Goal: Transaction & Acquisition: Purchase product/service

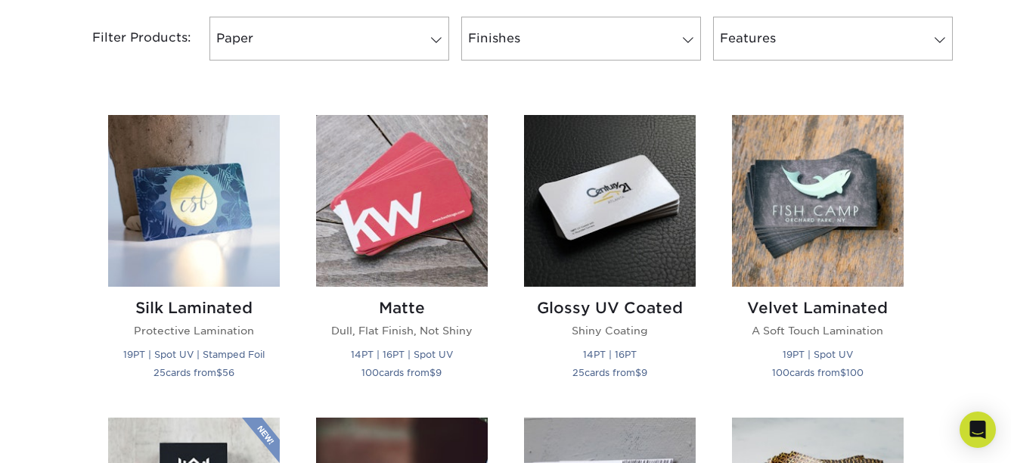
scroll to position [668, 0]
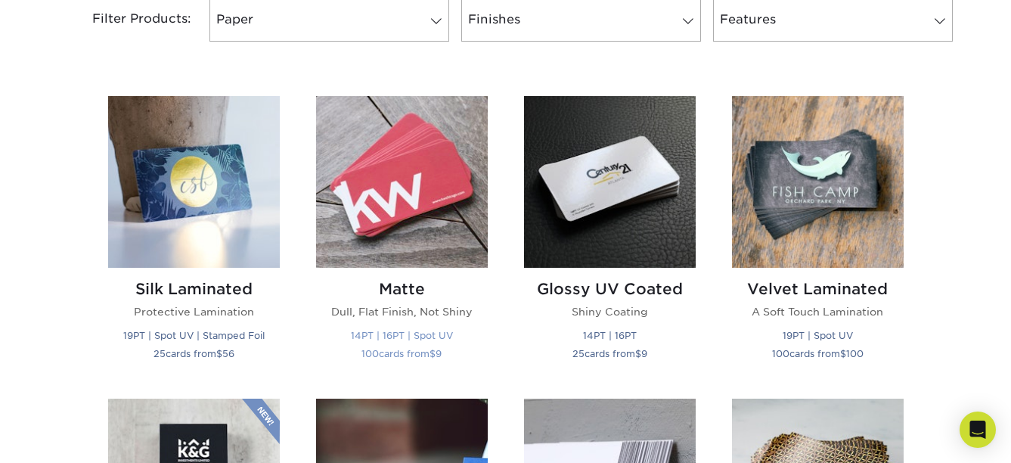
click at [386, 184] on img at bounding box center [402, 182] width 172 height 172
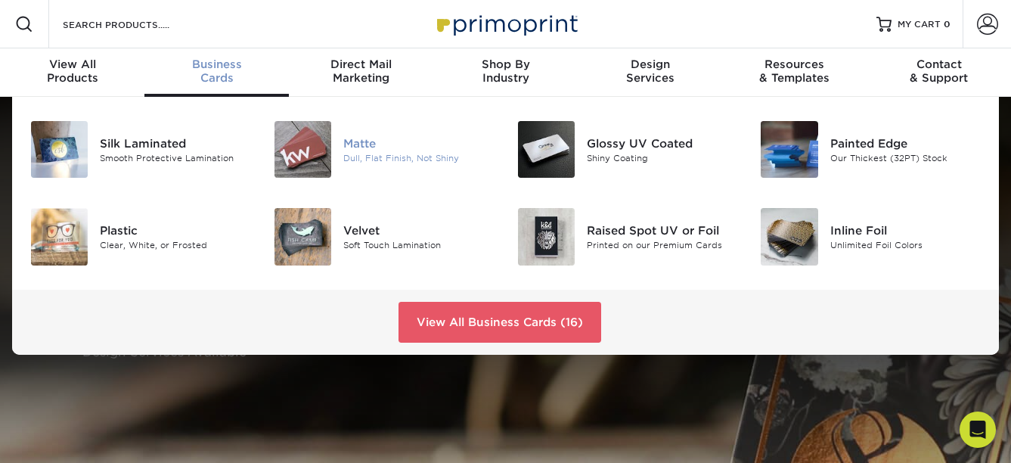
click at [361, 145] on div "Matte" at bounding box center [418, 143] width 151 height 17
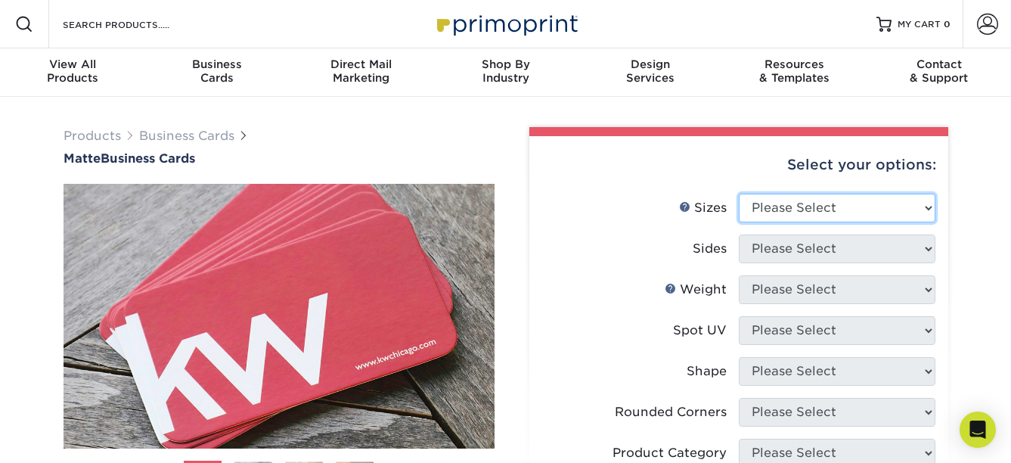
click at [930, 207] on select "Please Select 1.5" x 3.5" - Mini 1.75" x 3.5" - Mini 2" x 2" - Square 2" x 3" -…" at bounding box center [836, 207] width 197 height 29
select select "2.00x3.50"
click at [738, 193] on select "Please Select 1.5" x 3.5" - Mini 1.75" x 3.5" - Mini 2" x 2" - Square 2" x 3" -…" at bounding box center [836, 207] width 197 height 29
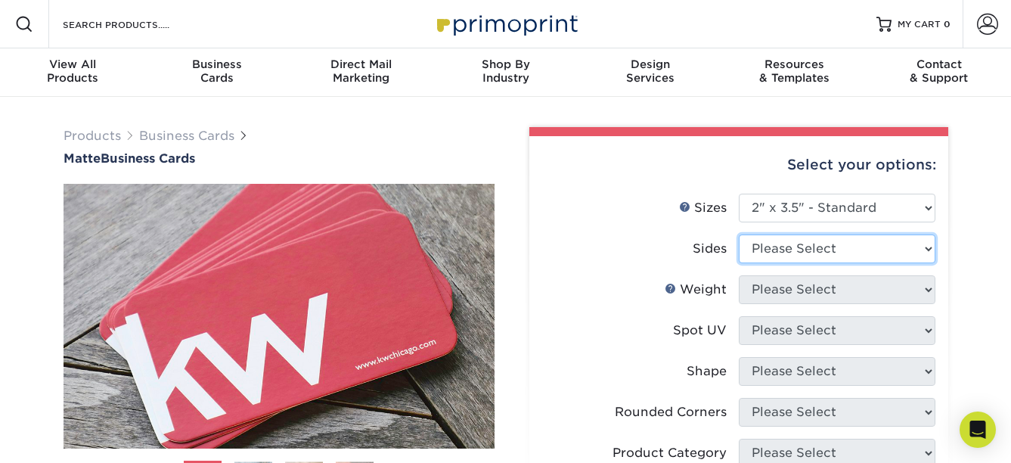
click at [927, 246] on select "Please Select Print Both Sides Print Front Only" at bounding box center [836, 248] width 197 height 29
select select "13abbda7-1d64-4f25-8bb2-c179b224825d"
click at [738, 234] on select "Please Select Print Both Sides Print Front Only" at bounding box center [836, 248] width 197 height 29
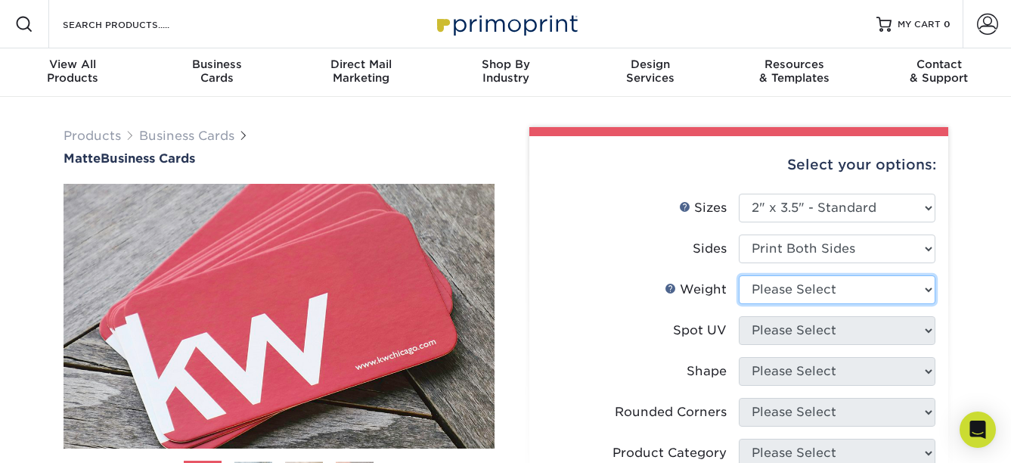
click at [920, 295] on select "Please Select 16PT 14PT" at bounding box center [836, 289] width 197 height 29
select select "16PT"
click at [738, 275] on select "Please Select 16PT 14PT" at bounding box center [836, 289] width 197 height 29
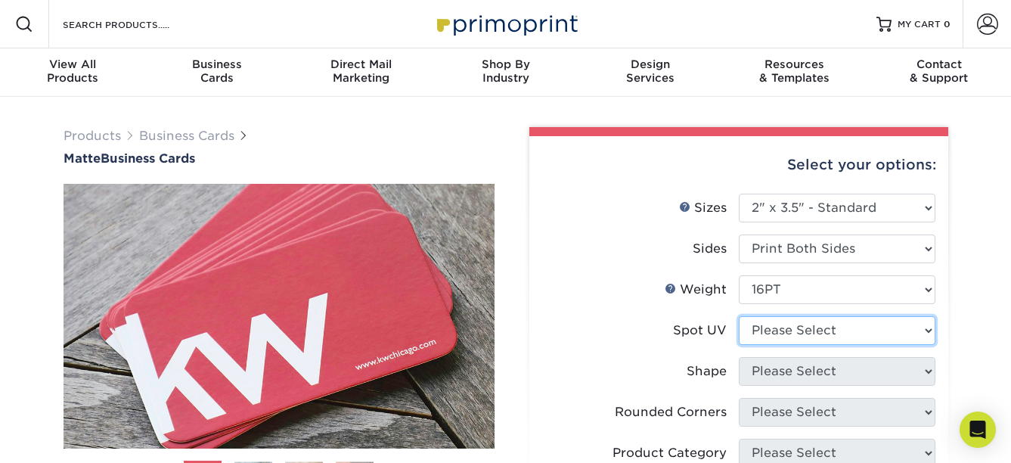
click at [912, 330] on select "Please Select No Spot UV Front and Back (Both Sides) Front Only Back Only" at bounding box center [836, 330] width 197 height 29
select select "1"
click at [738, 316] on select "Please Select No Spot UV Front and Back (Both Sides) Front Only Back Only" at bounding box center [836, 330] width 197 height 29
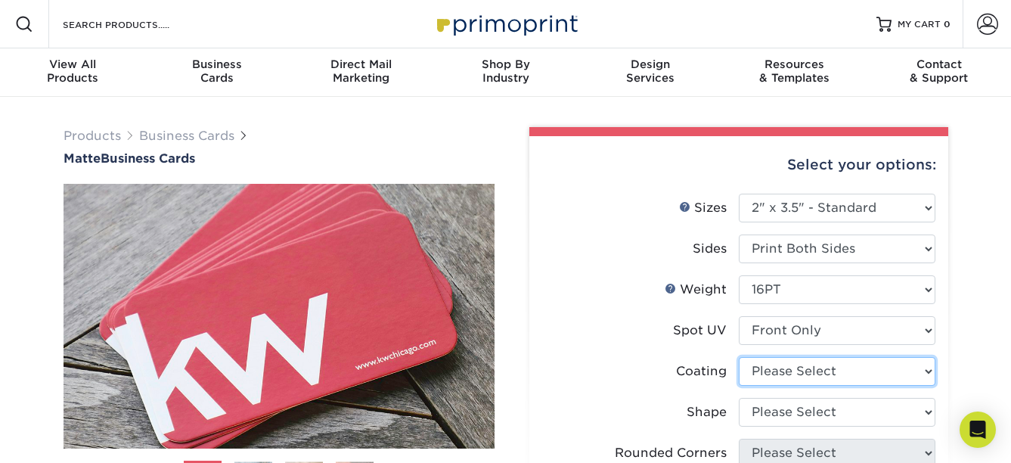
click at [928, 375] on select at bounding box center [836, 371] width 197 height 29
select select "121bb7b5-3b4d-429f-bd8d-bbf80e953313"
click at [738, 357] on select at bounding box center [836, 371] width 197 height 29
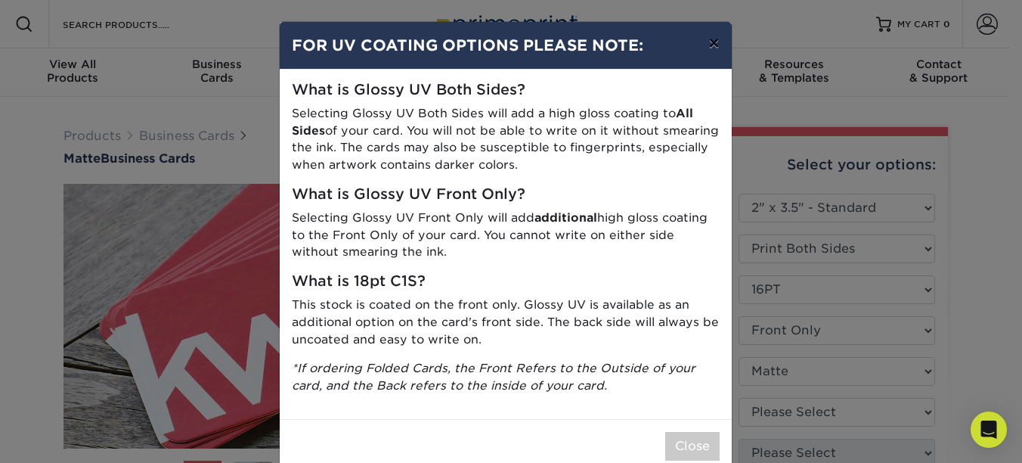
click at [706, 39] on button "×" at bounding box center [713, 43] width 35 height 42
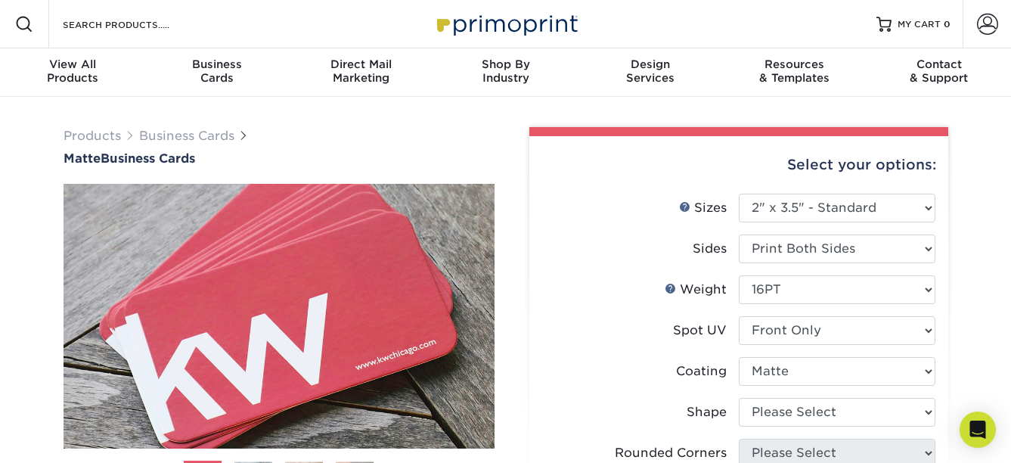
click at [706, 39] on div "Resources Menu Search Products Account SIGN IN CREATE AN ACCOUNT forgot passwor…" at bounding box center [505, 24] width 1011 height 48
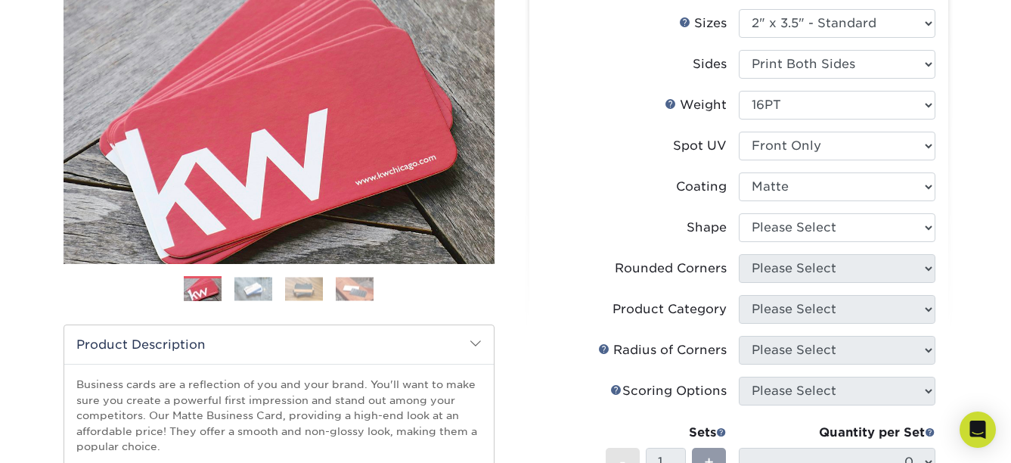
scroll to position [192, 0]
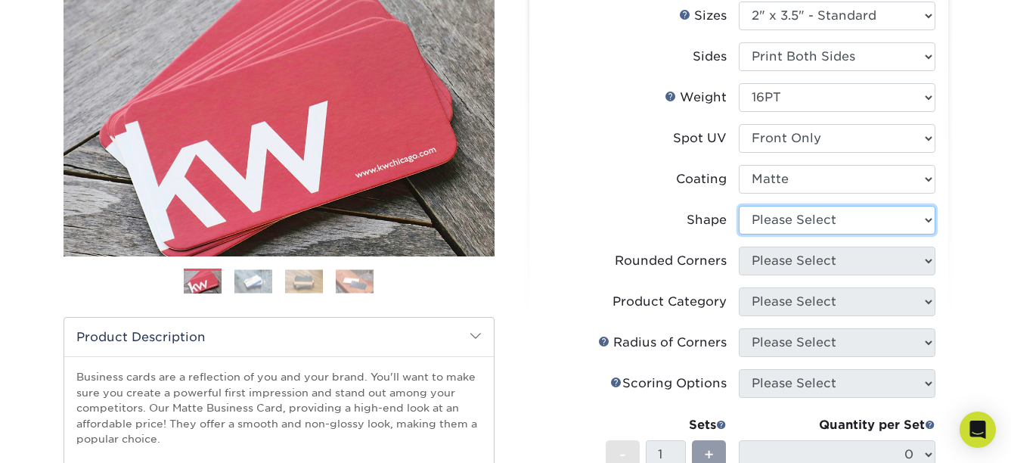
click at [927, 227] on select "Please Select Standard" at bounding box center [836, 220] width 197 height 29
select select "standard"
click at [738, 206] on select "Please Select Standard" at bounding box center [836, 220] width 197 height 29
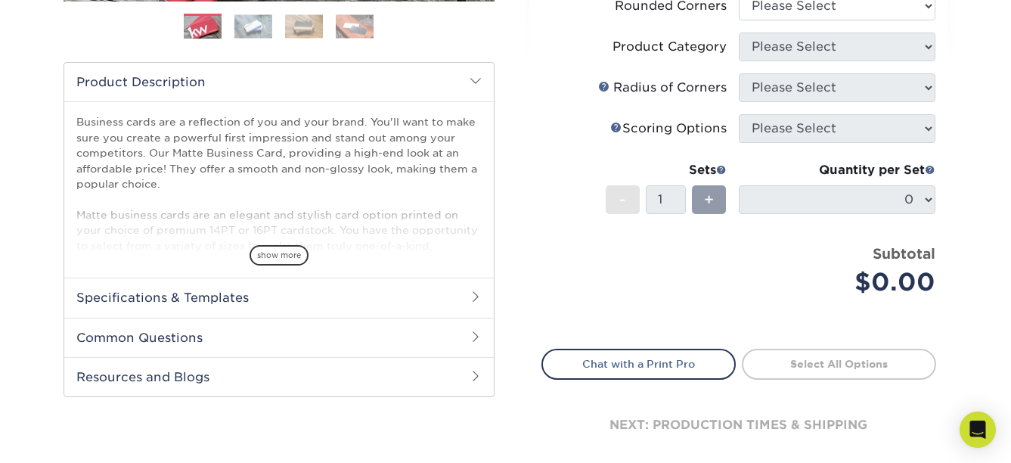
scroll to position [441, 0]
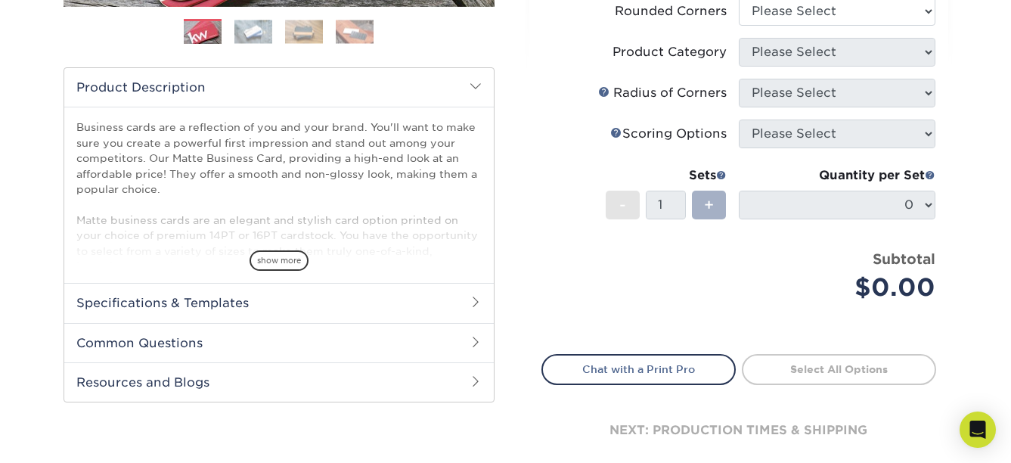
click at [714, 204] on div "+" at bounding box center [709, 204] width 34 height 29
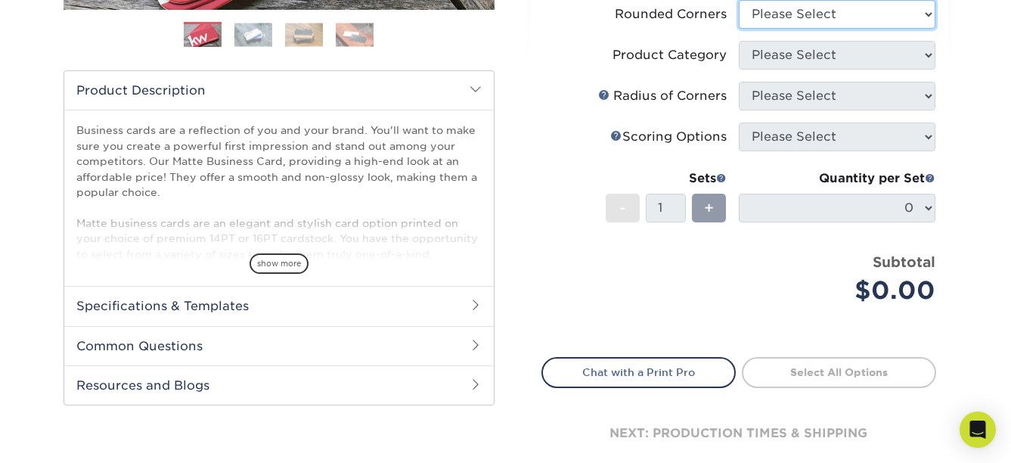
click at [930, 12] on select "Please Select Yes - Round 2 Corners Yes - Round 4 Corners No" at bounding box center [836, 14] width 197 height 29
click at [738, 0] on select "Please Select Yes - Round 2 Corners Yes - Round 4 Corners No" at bounding box center [836, 14] width 197 height 29
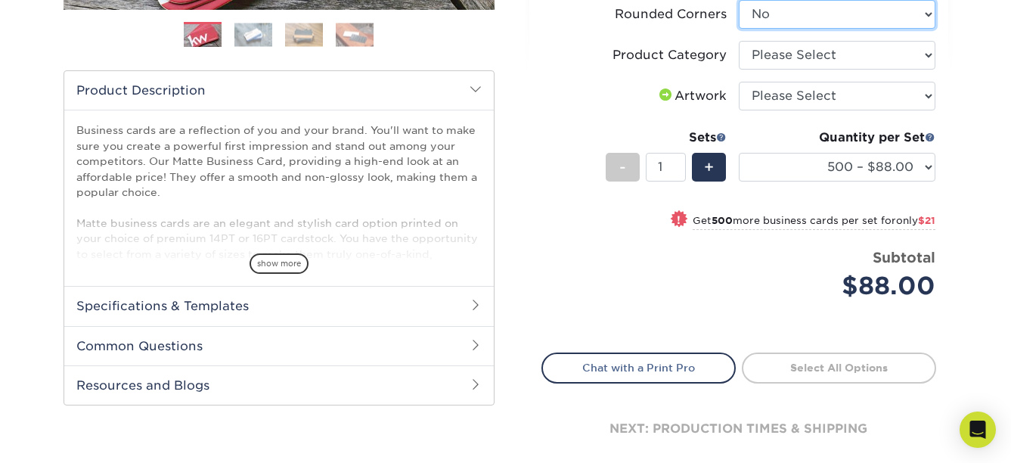
click at [928, 22] on select "Please Select Yes - Round 2 Corners Yes - Round 4 Corners No" at bounding box center [836, 14] width 197 height 29
click at [738, 0] on select "Please Select Yes - Round 2 Corners Yes - Round 4 Corners No" at bounding box center [836, 14] width 197 height 29
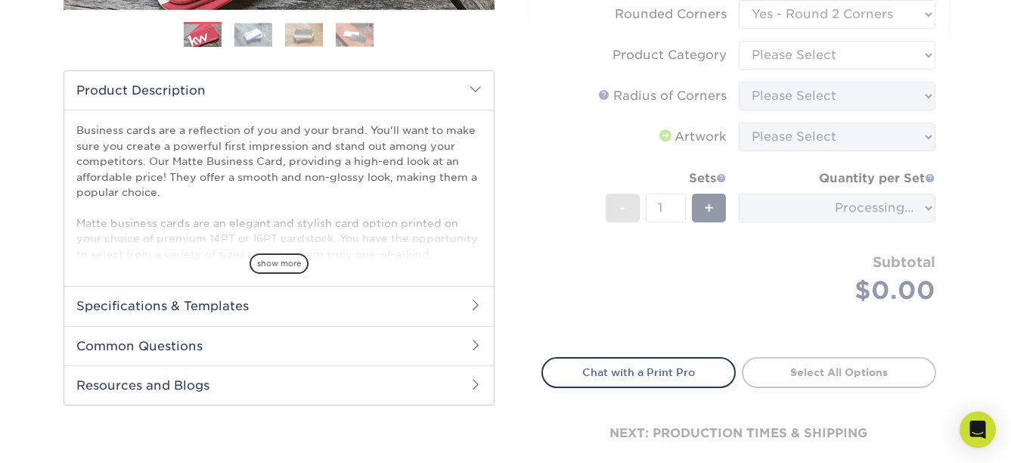
click at [927, 11] on form "Sizes Help Sizes Please Select 1.5" x 3.5" - Mini 1.75" x 3.5" - Mini 2" x 2" -…" at bounding box center [738, 47] width 395 height 584
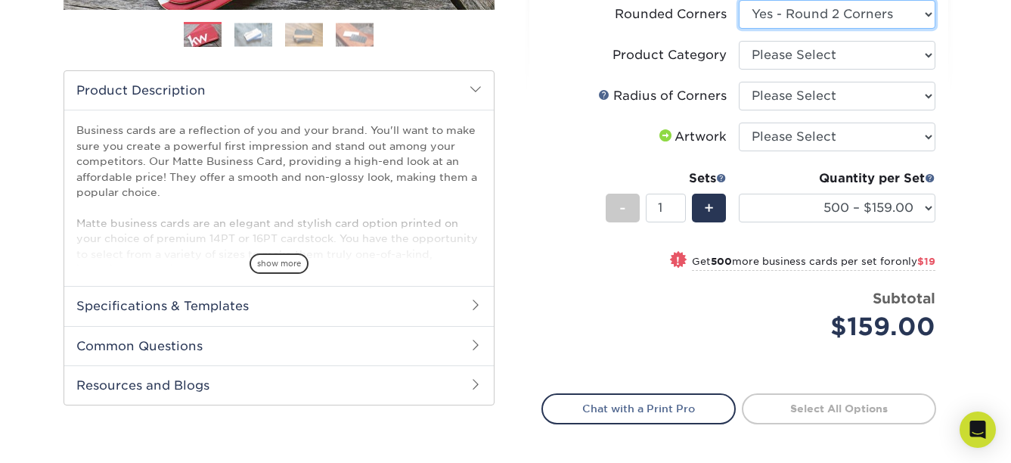
click at [927, 11] on select "Please Select Yes - Round 2 Corners Yes - Round 4 Corners No" at bounding box center [836, 14] width 197 height 29
click at [738, 0] on select "Please Select Yes - Round 2 Corners Yes - Round 4 Corners No" at bounding box center [836, 14] width 197 height 29
click at [920, 17] on select "Please Select Yes - Round 2 Corners Yes - Round 4 Corners No" at bounding box center [836, 14] width 197 height 29
select select "0"
click at [738, 0] on select "Please Select Yes - Round 2 Corners Yes - Round 4 Corners No" at bounding box center [836, 14] width 197 height 29
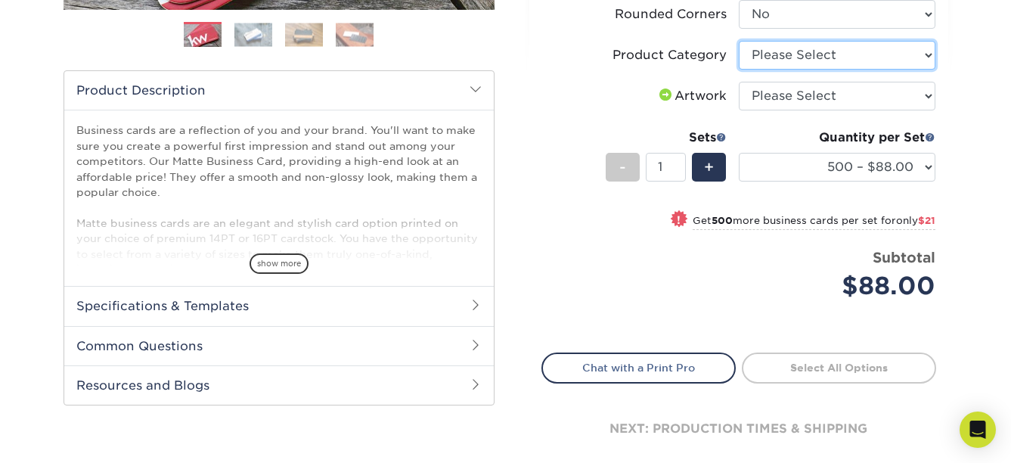
click at [930, 57] on select "Please Select Business Cards" at bounding box center [836, 55] width 197 height 29
select select "3b5148f1-0588-4f88-a218-97bcfdce65c1"
click at [738, 41] on select "Please Select Business Cards" at bounding box center [836, 55] width 197 height 29
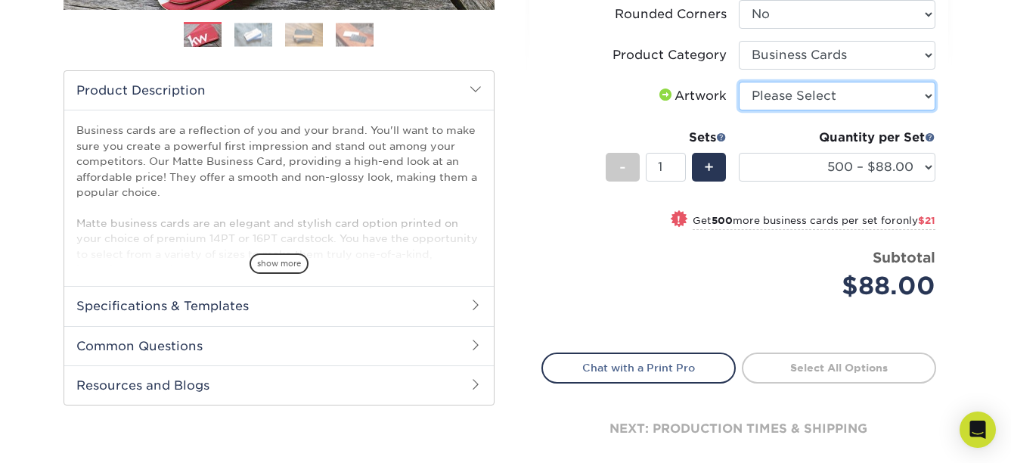
click at [912, 97] on select "Please Select I will upload files I need a design - $100" at bounding box center [836, 96] width 197 height 29
select select "upload"
click at [738, 82] on select "Please Select I will upload files I need a design - $100" at bounding box center [836, 96] width 197 height 29
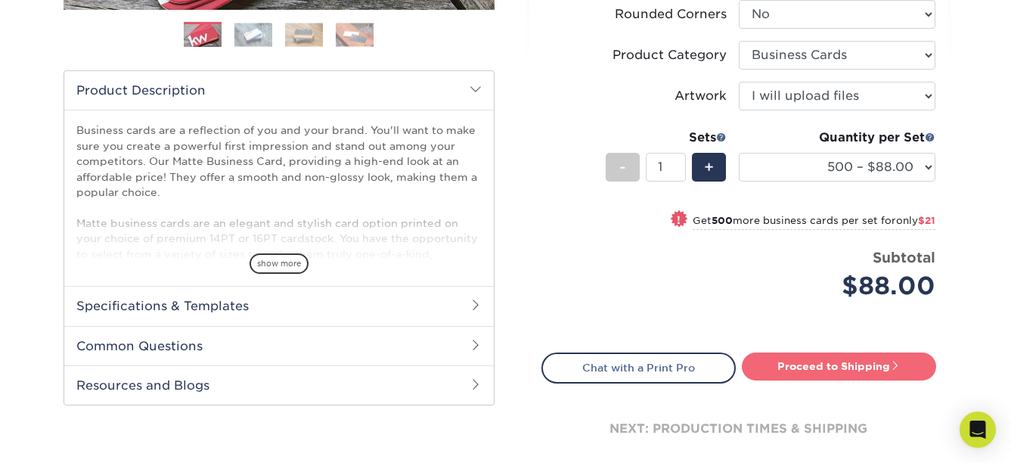
click at [860, 366] on link "Proceed to Shipping" at bounding box center [838, 365] width 194 height 27
type input "Set 1"
select select "4dc6cca5-ac1c-4fbc-b82e-08d4f0b15061"
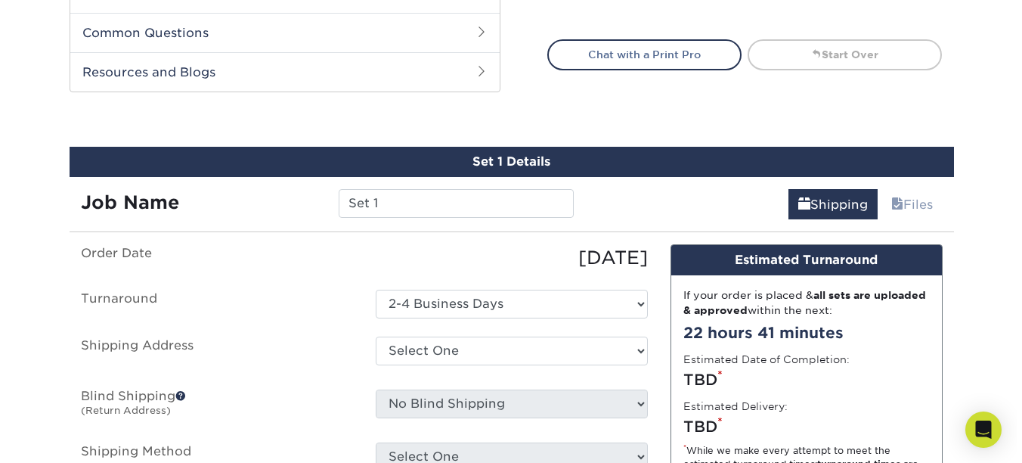
scroll to position [832, 0]
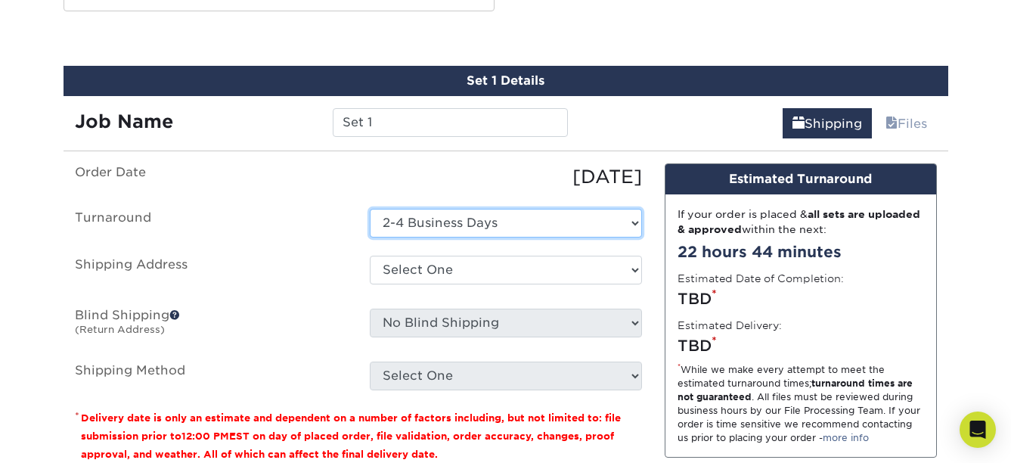
click at [636, 220] on select "Select One 2-4 Business Days" at bounding box center [506, 223] width 272 height 29
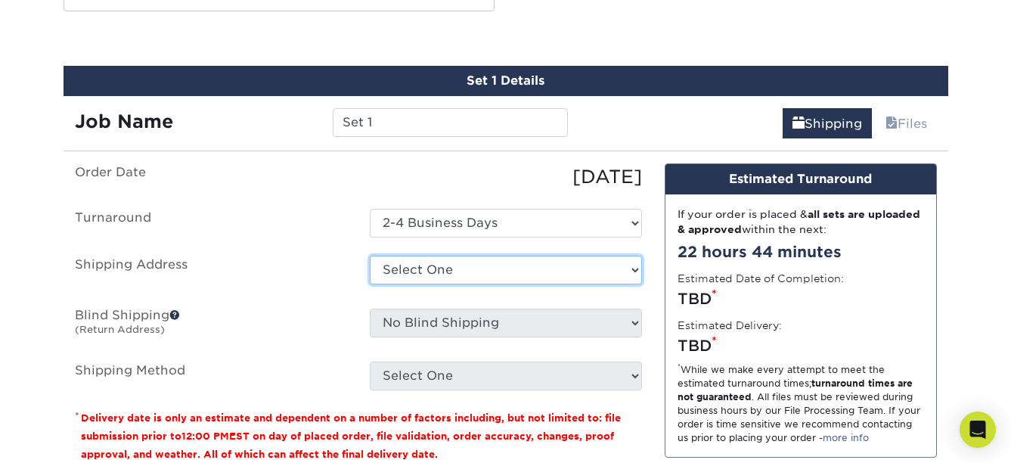
click at [625, 274] on select "Select One + Add New Address - Login" at bounding box center [506, 269] width 272 height 29
select select "newaddress"
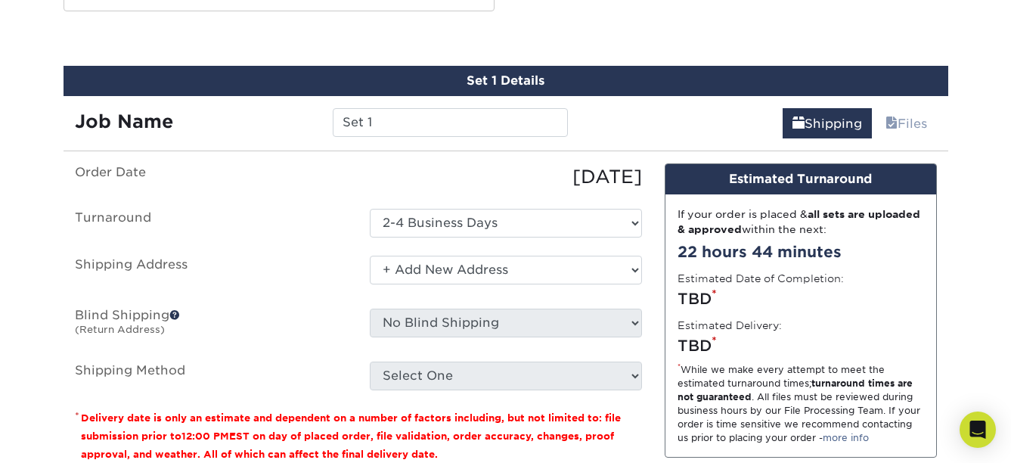
click at [370, 255] on select "Select One + Add New Address - Login" at bounding box center [506, 269] width 272 height 29
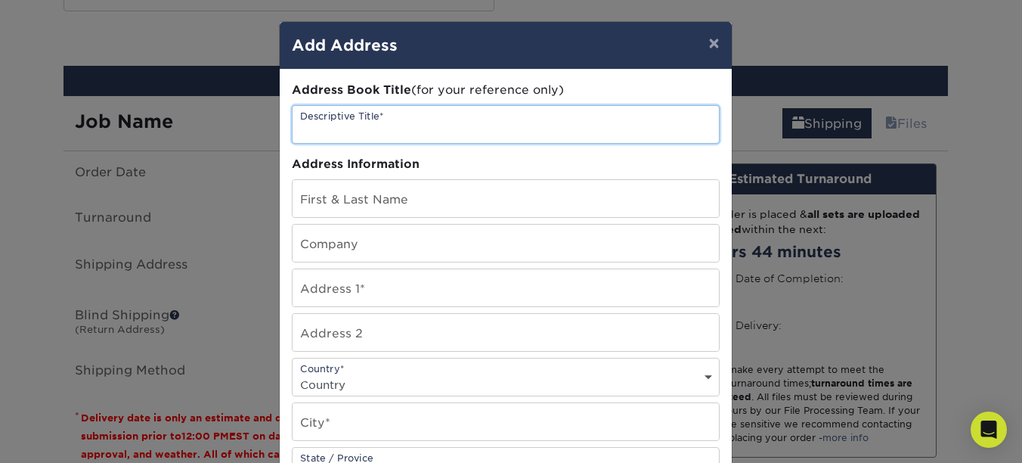
click at [526, 136] on input "text" at bounding box center [506, 124] width 426 height 37
type input "Forth & Forward"
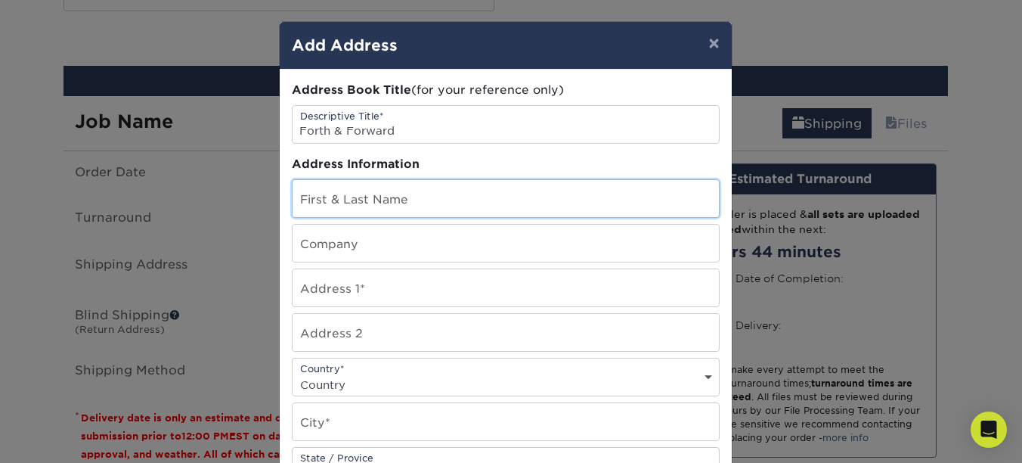
click at [559, 201] on input "text" at bounding box center [506, 198] width 426 height 37
type input "[PERSON_NAME]"
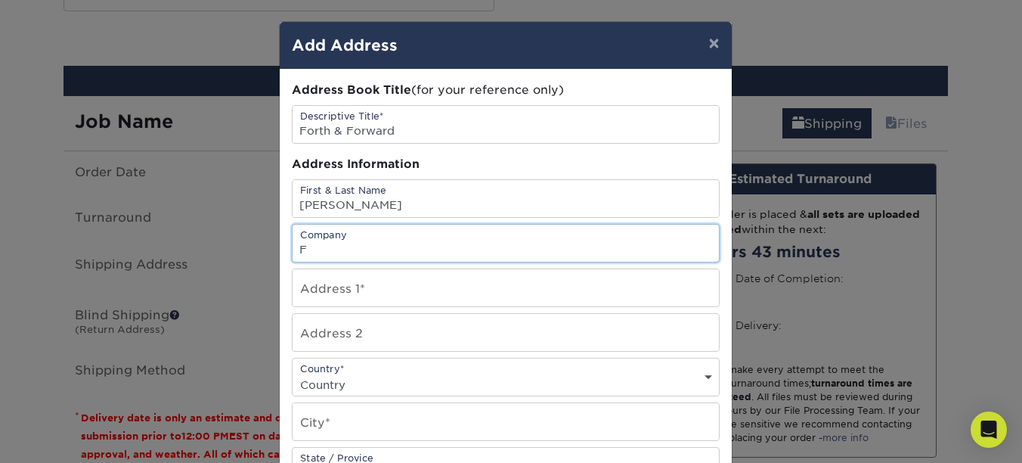
type input "Forth & Forward Advisory, LLC"
type input "[STREET_ADDRESS]"
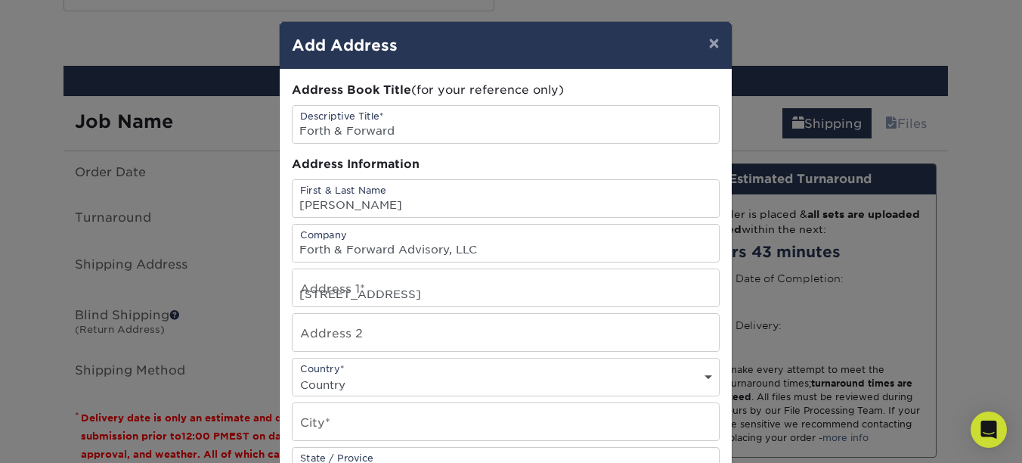
select select "US"
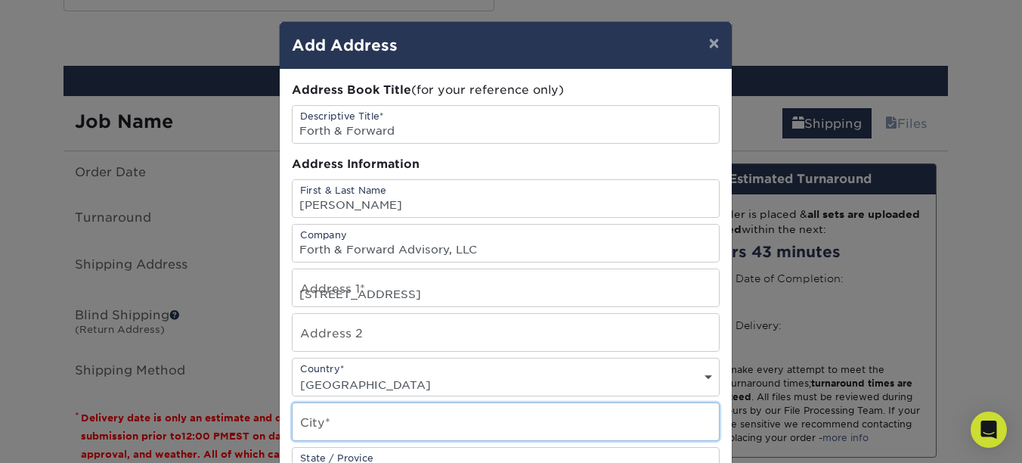
type input "[GEOGRAPHIC_DATA]"
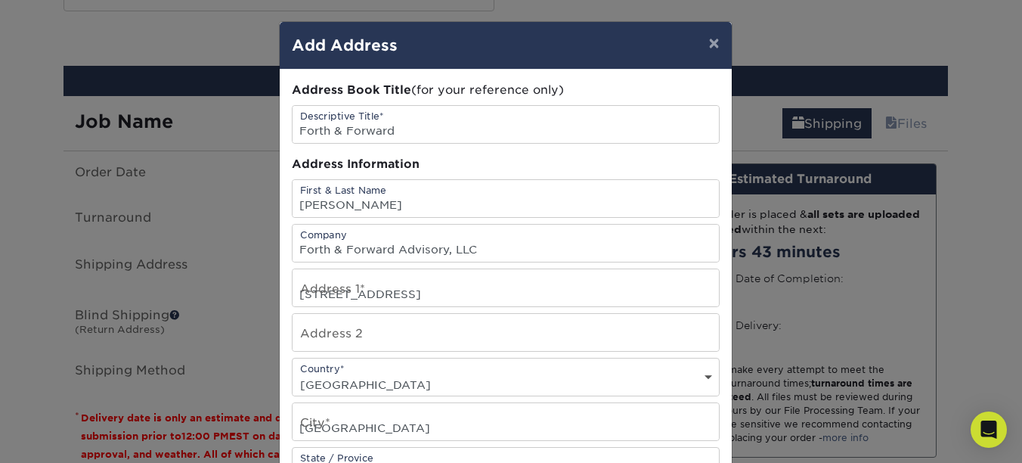
select select "MD"
type input "21146"
type input "4435094039"
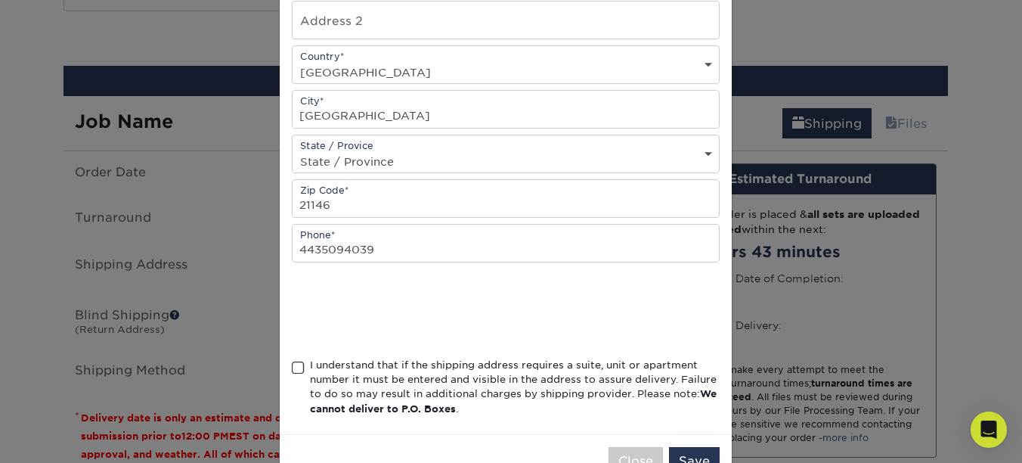
scroll to position [318, 0]
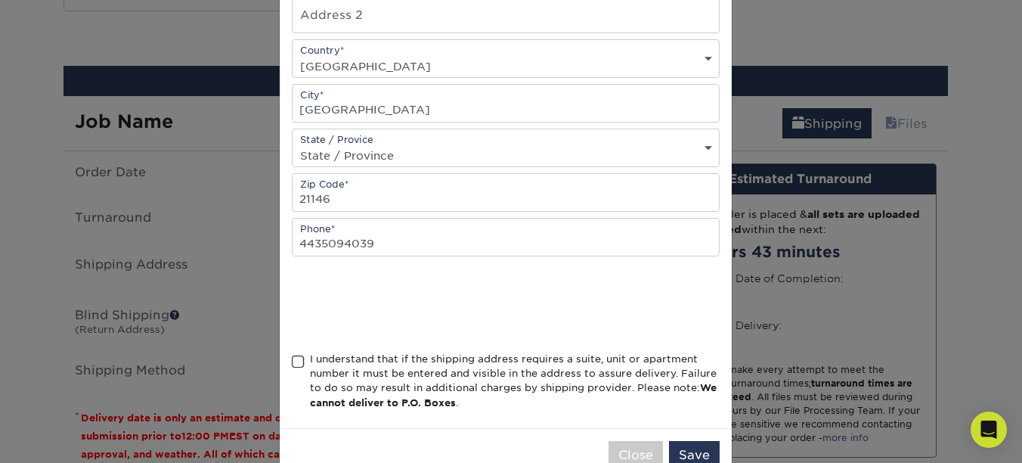
click at [292, 363] on span at bounding box center [298, 361] width 13 height 14
click at [0, 0] on input "I understand that if the shipping address requires a suite, unit or apartment n…" at bounding box center [0, 0] width 0 height 0
click at [671, 447] on button "Save" at bounding box center [694, 455] width 51 height 29
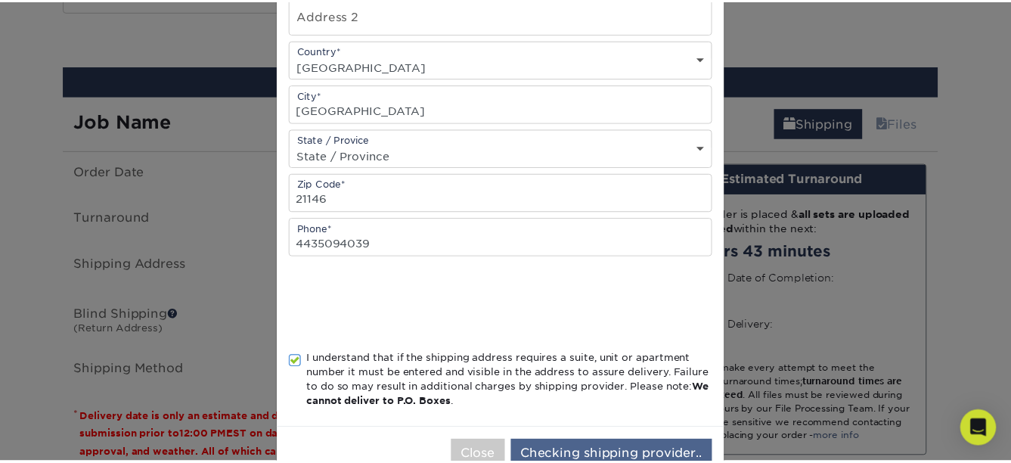
scroll to position [0, 0]
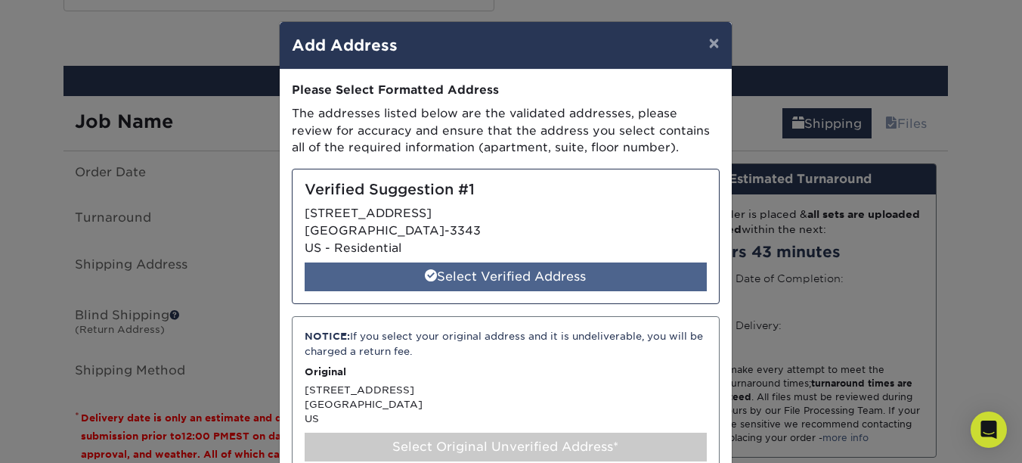
click at [568, 275] on div "Select Verified Address" at bounding box center [506, 276] width 402 height 29
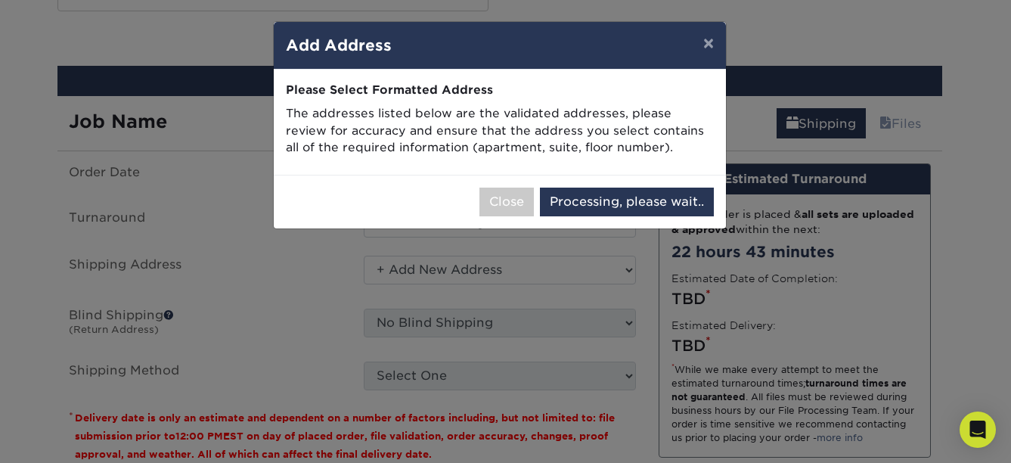
select select "285911"
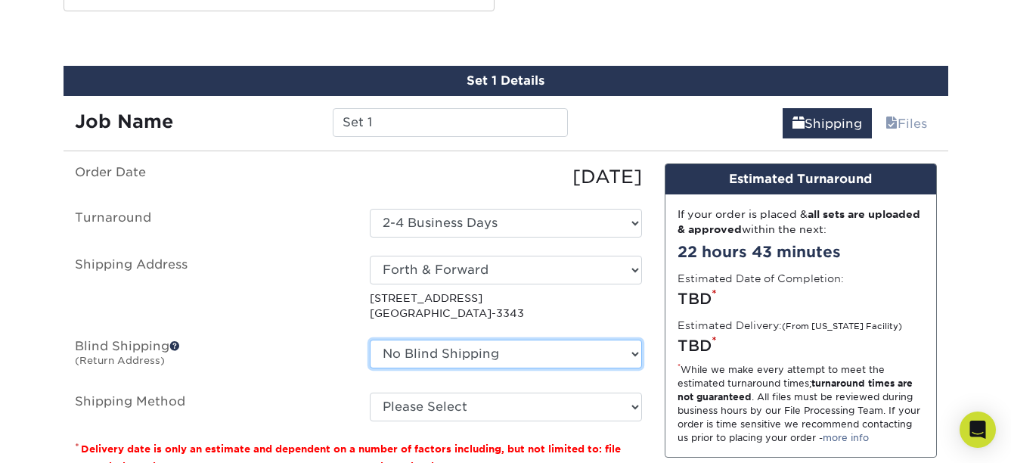
click at [606, 355] on select "No Blind Shipping + Add New Address" at bounding box center [506, 353] width 272 height 29
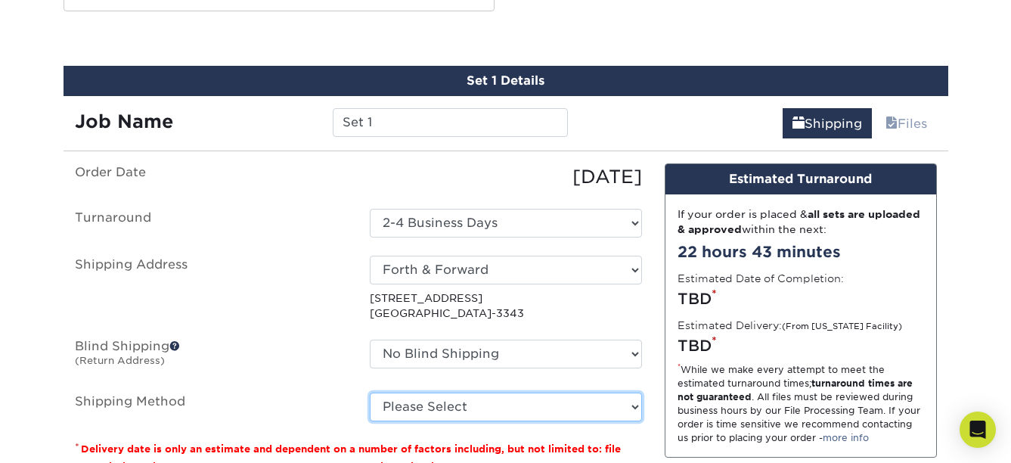
click at [611, 408] on select "Please Select Ground Shipping (+$8.96) 3 Day Shipping Service (+$20.04) 2 Day A…" at bounding box center [506, 406] width 272 height 29
select select "03"
click at [370, 392] on select "Please Select Ground Shipping (+$8.96) 3 Day Shipping Service (+$20.04) 2 Day A…" at bounding box center [506, 406] width 272 height 29
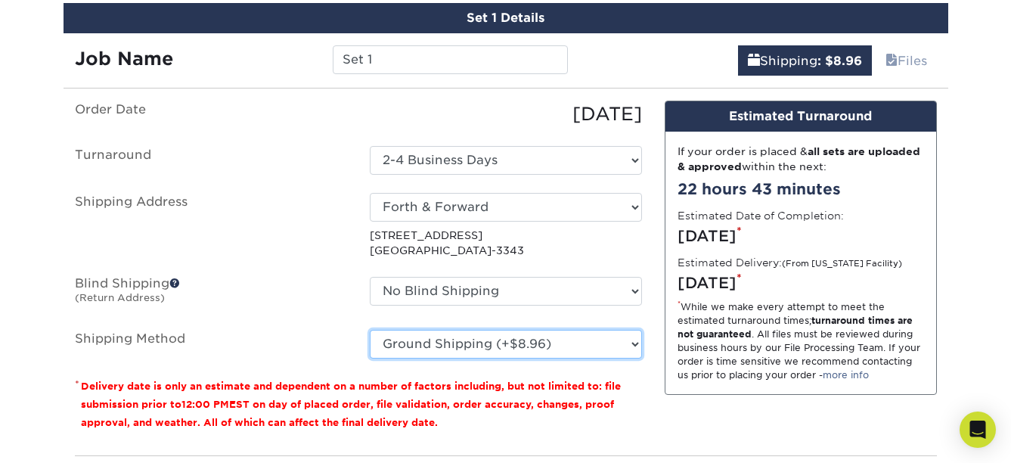
scroll to position [974, 0]
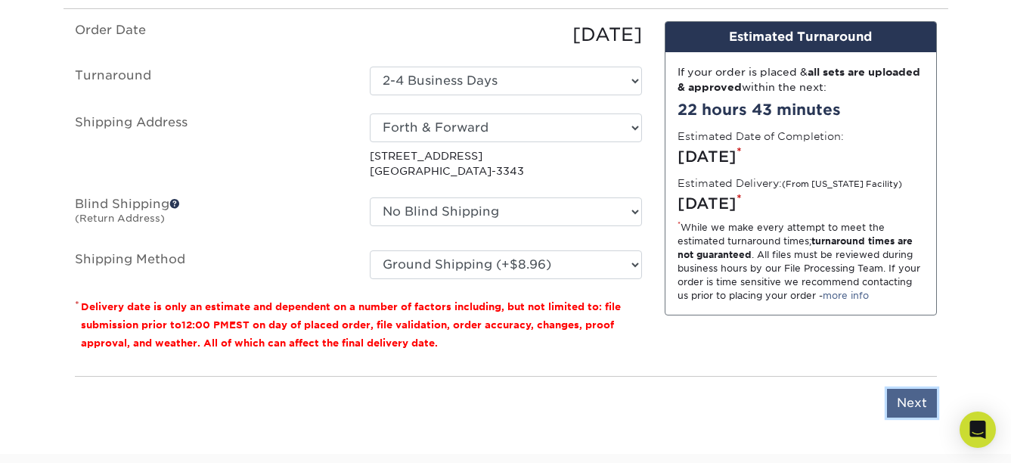
click at [914, 393] on input "Next" at bounding box center [912, 402] width 50 height 29
